Goal: Information Seeking & Learning: Learn about a topic

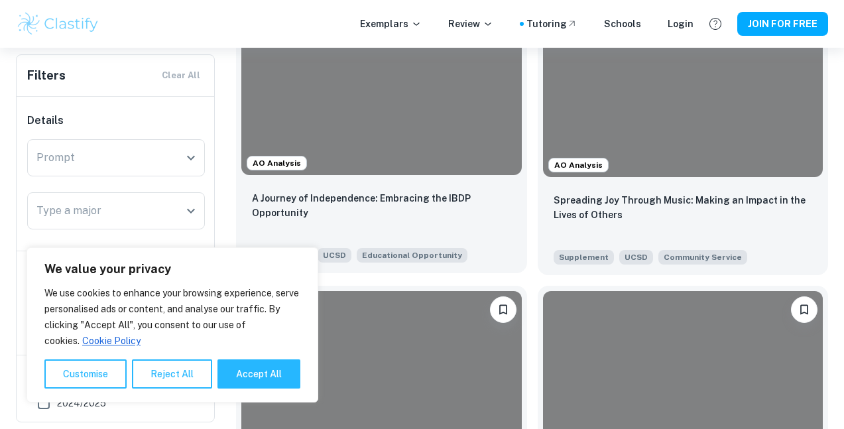
scroll to position [385, 0]
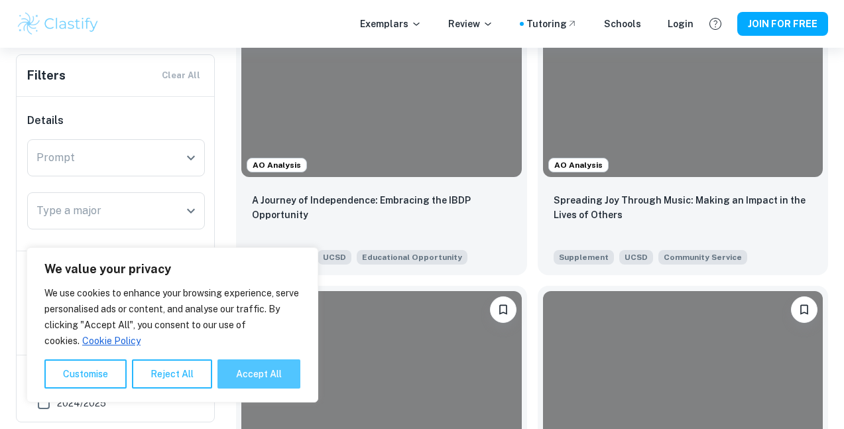
click at [246, 379] on button "Accept All" at bounding box center [259, 373] width 83 height 29
checkbox input "true"
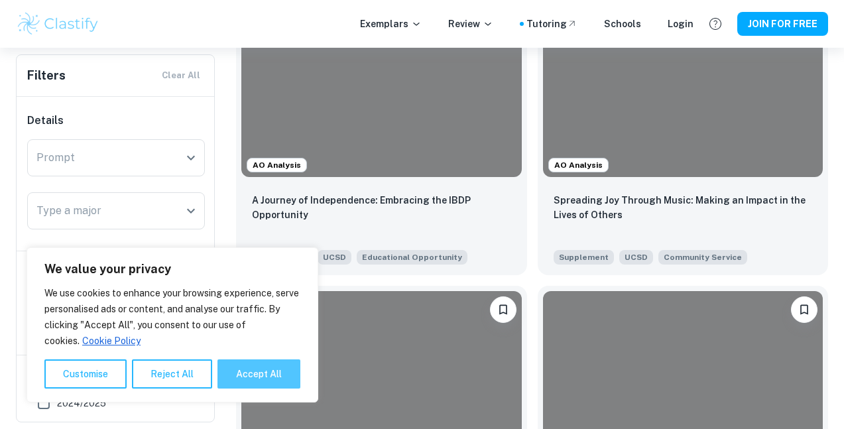
checkbox input "true"
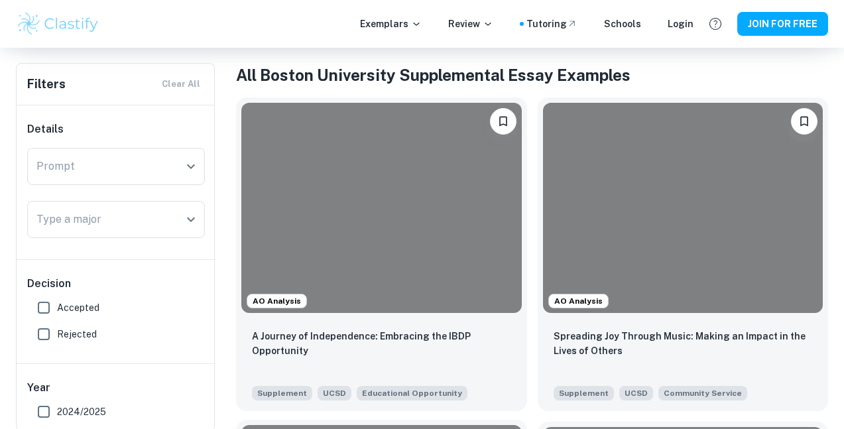
scroll to position [0, 0]
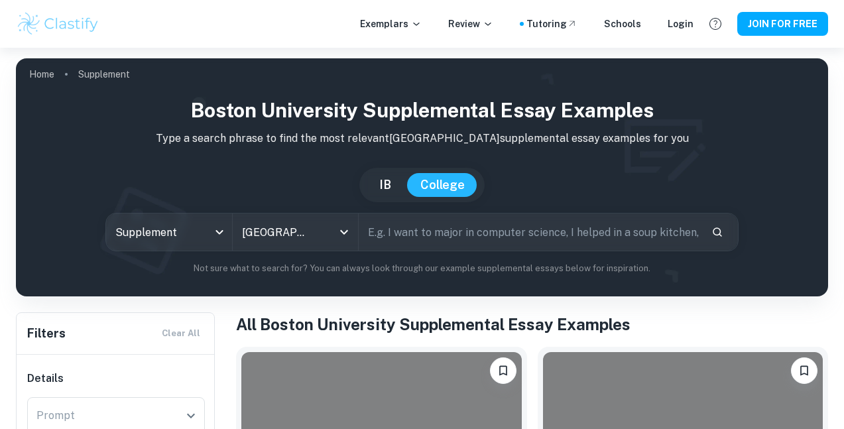
click at [426, 236] on input "text" at bounding box center [530, 232] width 342 height 37
click at [444, 190] on button "College" at bounding box center [442, 185] width 71 height 24
click at [377, 190] on button "IB" at bounding box center [385, 185] width 38 height 24
click at [417, 217] on input "text" at bounding box center [530, 232] width 342 height 37
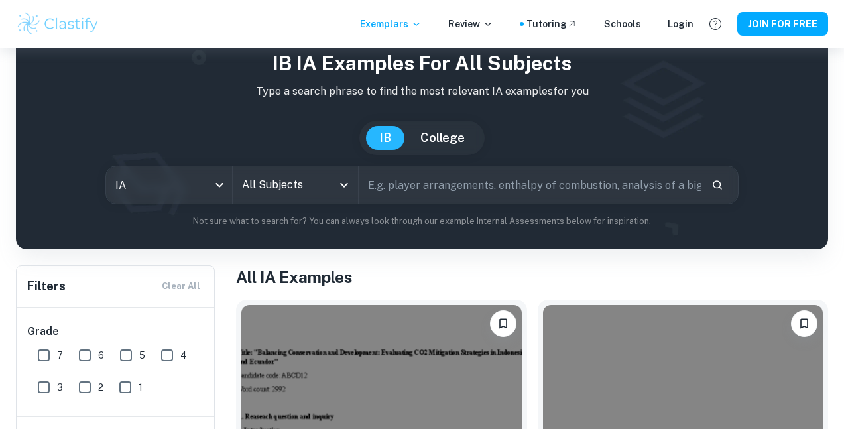
scroll to position [56, 0]
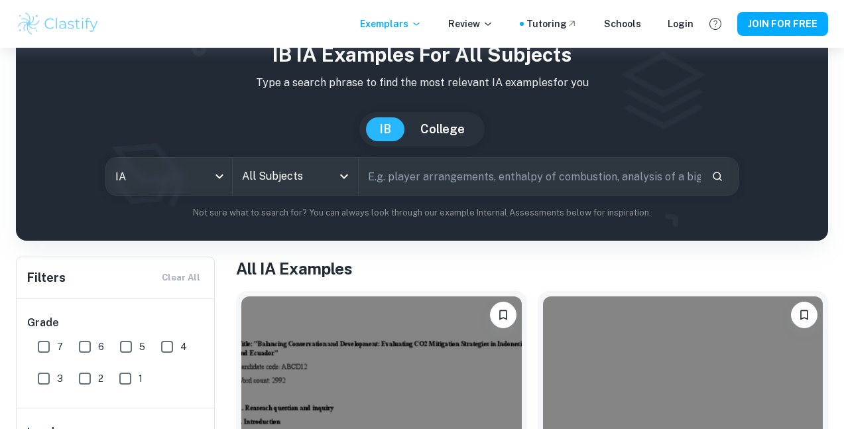
click at [441, 123] on button "College" at bounding box center [442, 129] width 71 height 24
type input "common app"
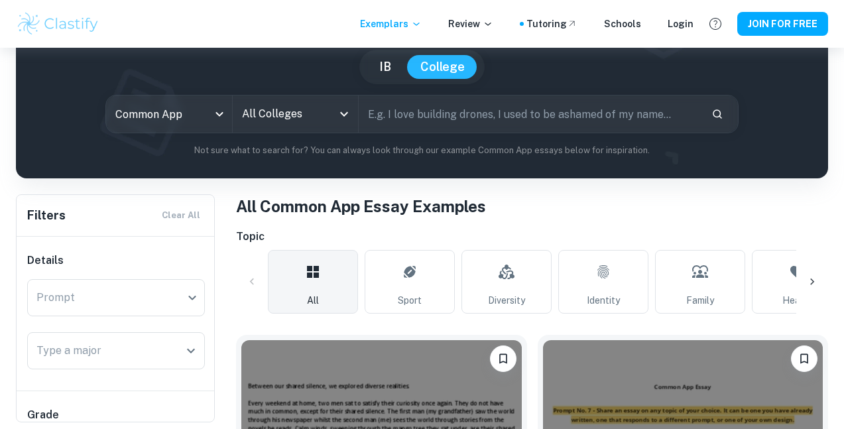
scroll to position [119, 0]
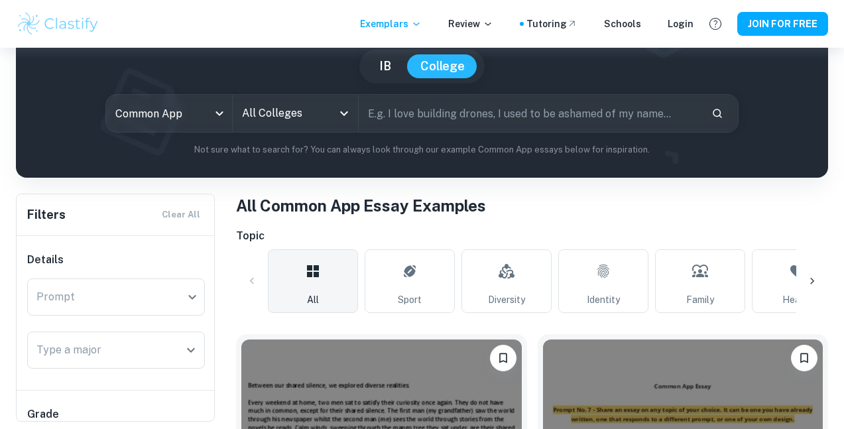
click at [440, 122] on input "text" at bounding box center [530, 113] width 342 height 37
click at [424, 117] on input "text" at bounding box center [530, 113] width 342 height 37
type input "[GEOGRAPHIC_DATA]"
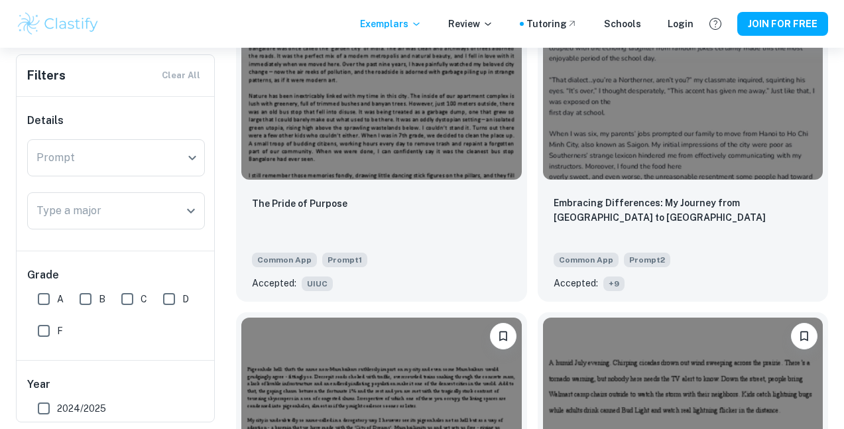
scroll to position [1080, 0]
